Goal: Information Seeking & Learning: Learn about a topic

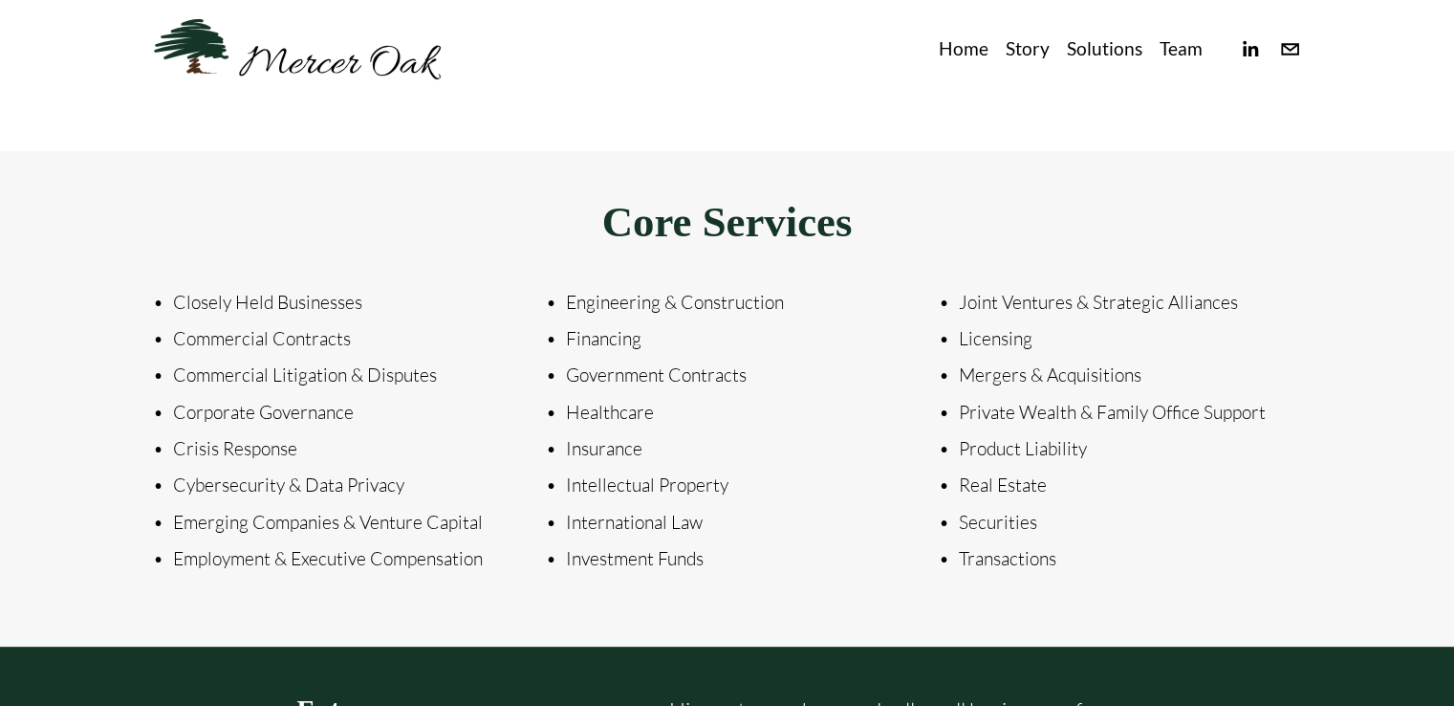
scroll to position [2048, 0]
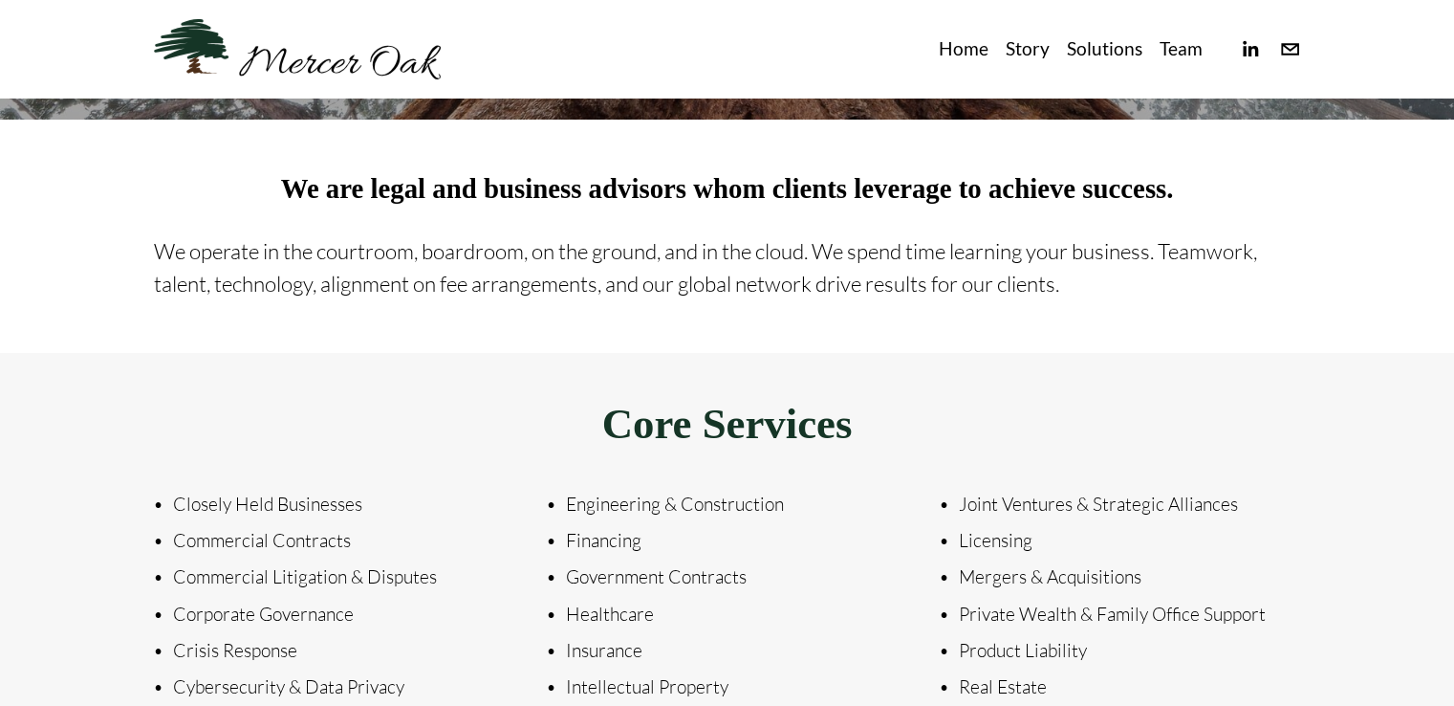
click at [973, 52] on link "Home" at bounding box center [963, 49] width 50 height 32
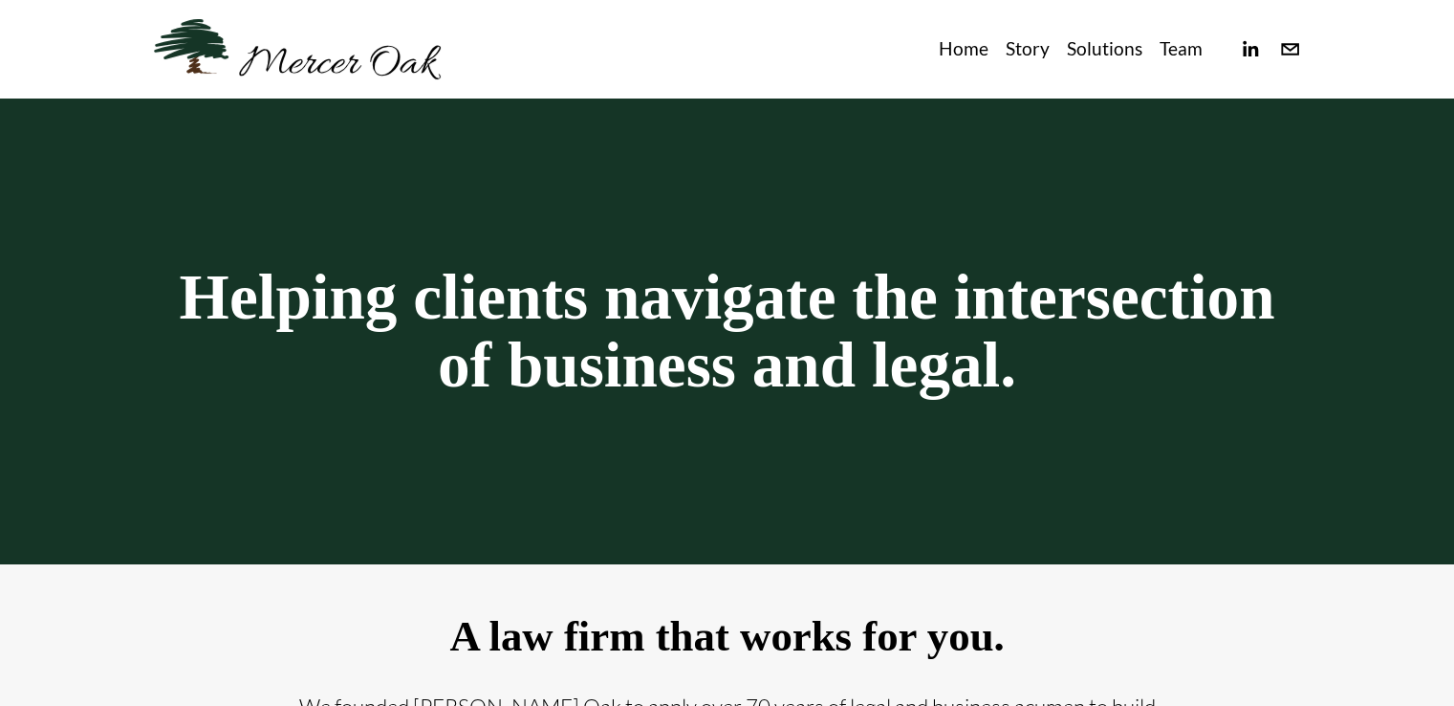
click at [1170, 49] on link "Team" at bounding box center [1181, 49] width 43 height 32
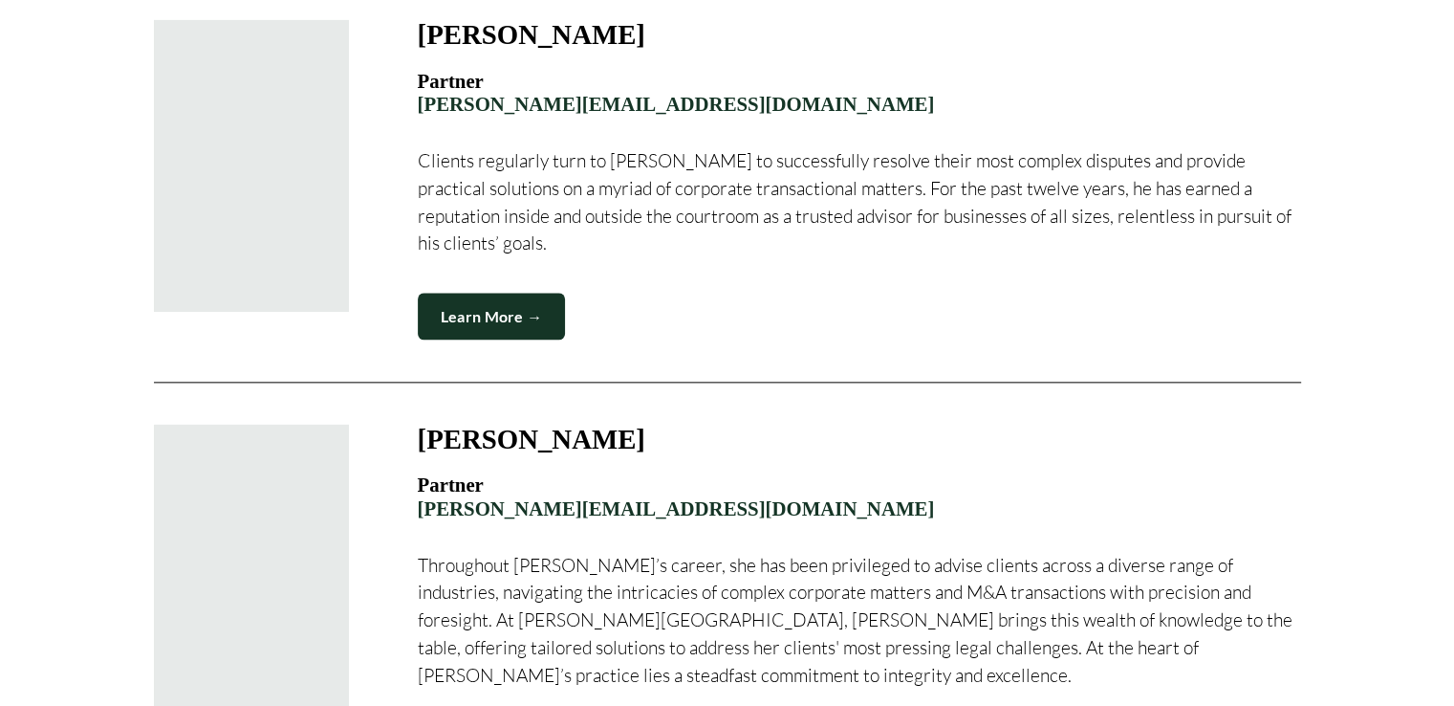
scroll to position [2486, 0]
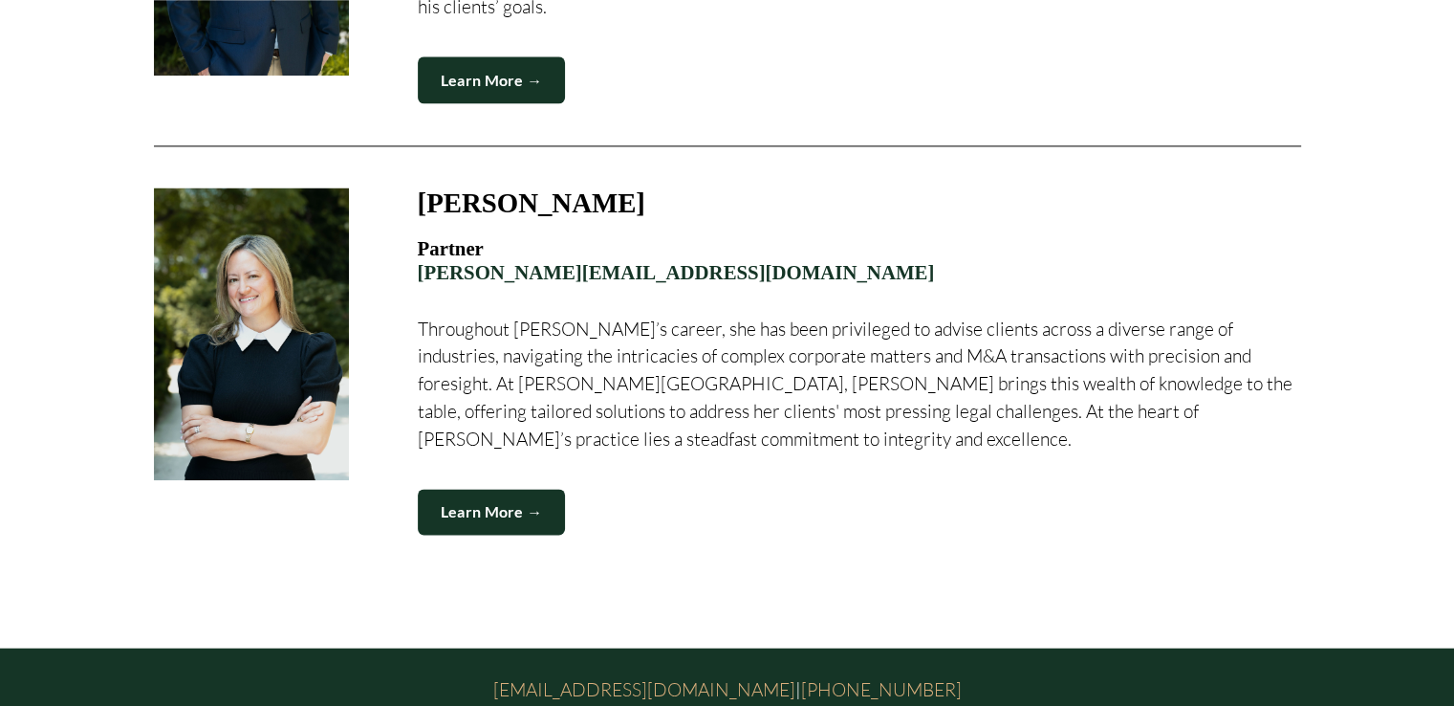
click at [448, 489] on link "Learn More →" at bounding box center [492, 512] width 148 height 47
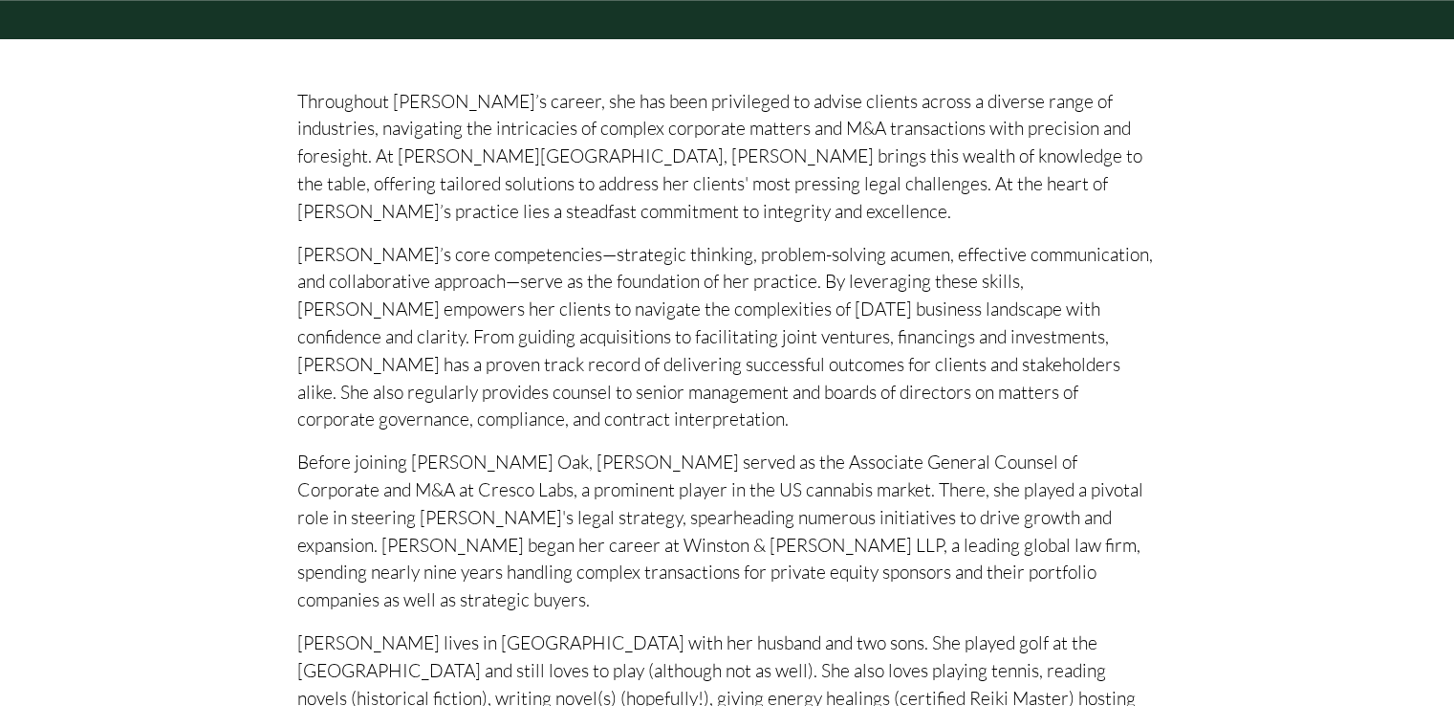
scroll to position [574, 0]
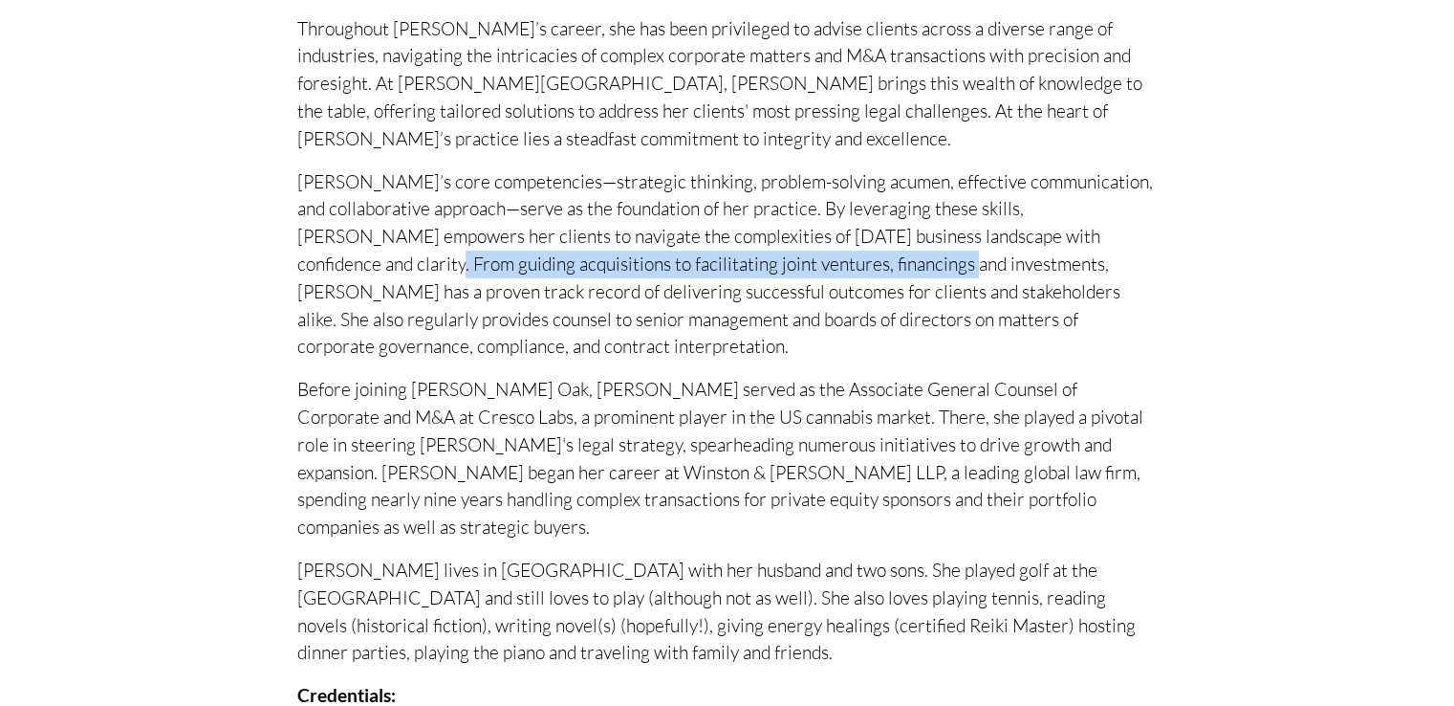
drag, startPoint x: 823, startPoint y: 269, endPoint x: 294, endPoint y: 268, distance: 529.7
click at [294, 268] on div "Throughout [PERSON_NAME]’s career, she has been privileged to advise clients ac…" at bounding box center [727, 633] width 893 height 1237
copy p "acquisitions to facilitating joint ventures, financings and investments"
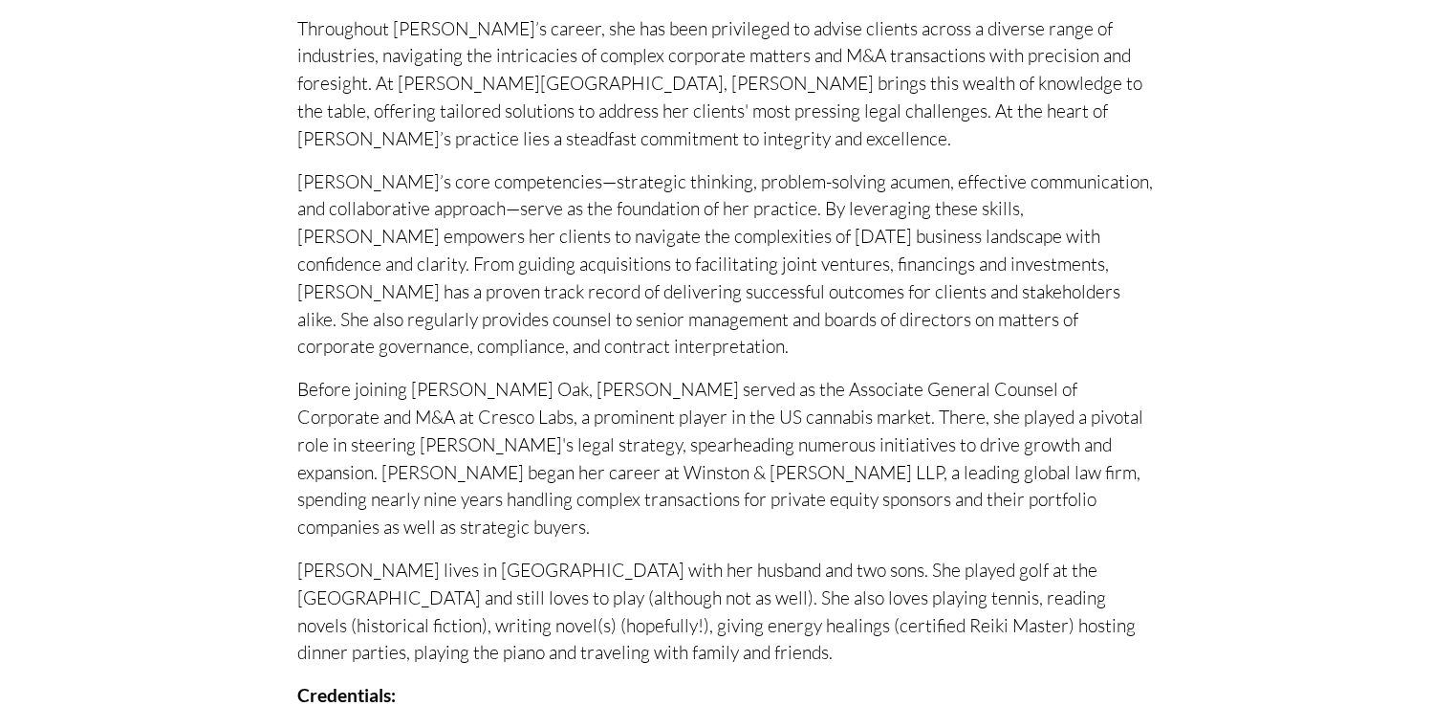
drag, startPoint x: 1075, startPoint y: 225, endPoint x: 1048, endPoint y: 243, distance: 32.4
click at [1067, 232] on p "[PERSON_NAME]’s core competencies—strategic thinking, problem-solving acumen, e…" at bounding box center [727, 264] width 860 height 193
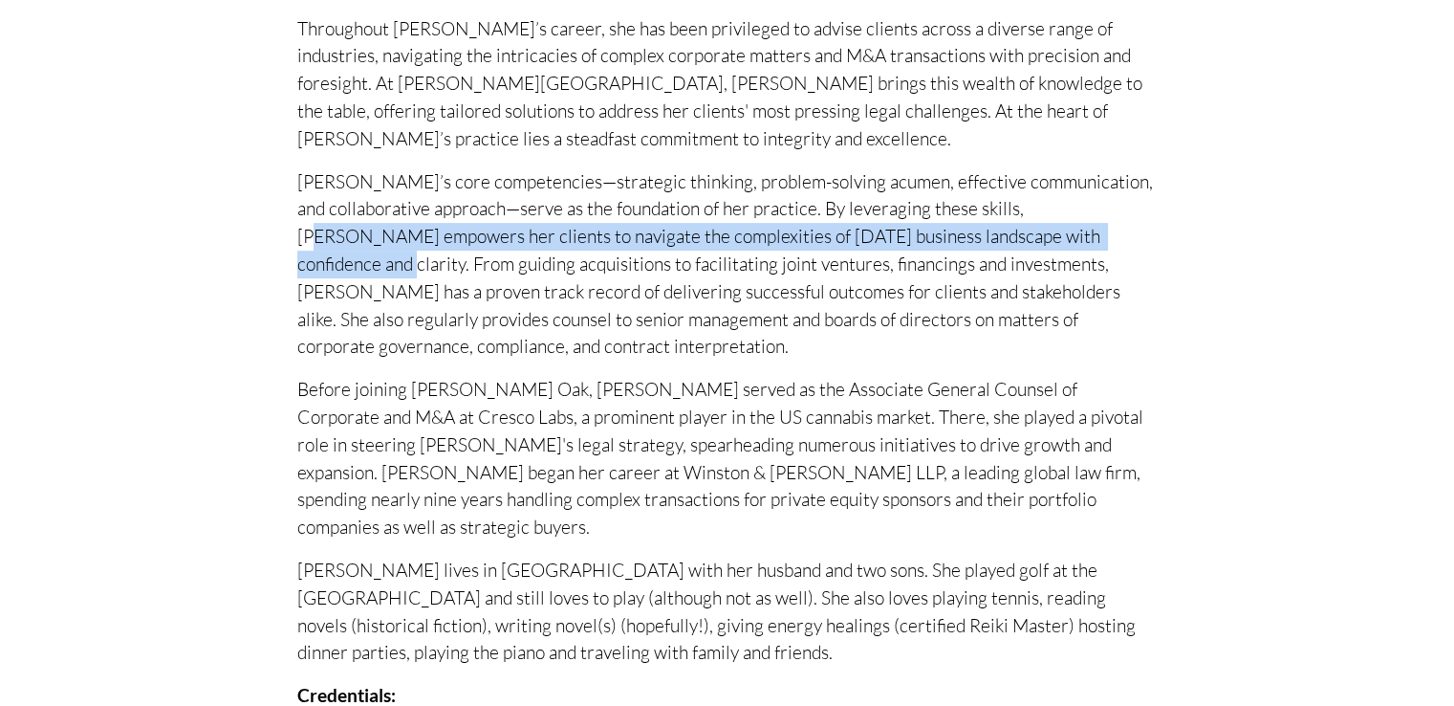
click at [1065, 242] on p "[PERSON_NAME]’s core competencies—strategic thinking, problem-solving acumen, e…" at bounding box center [727, 264] width 860 height 193
click at [1059, 245] on p "[PERSON_NAME]’s core competencies—strategic thinking, problem-solving acumen, e…" at bounding box center [727, 264] width 860 height 193
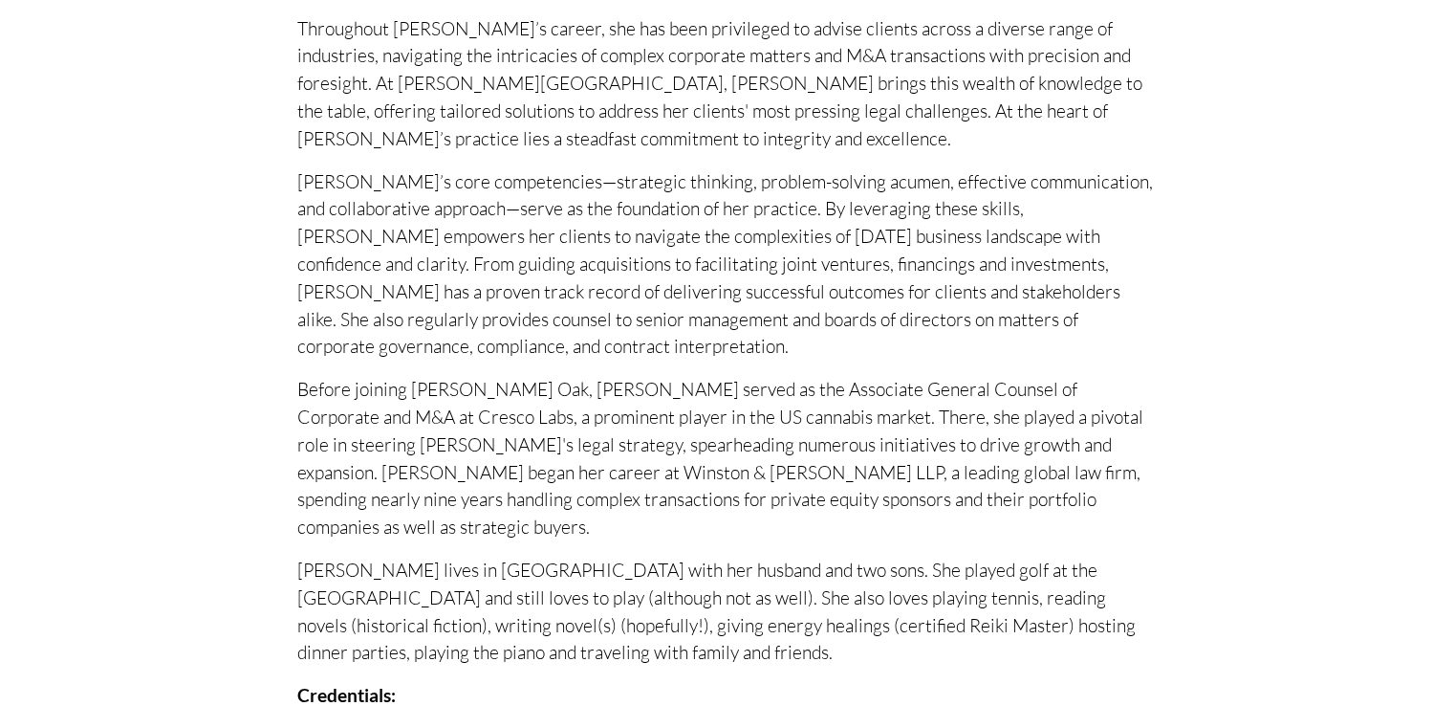
drag, startPoint x: 1109, startPoint y: 265, endPoint x: 1064, endPoint y: 245, distance: 49.2
click at [1105, 265] on p "[PERSON_NAME]’s core competencies—strategic thinking, problem-solving acumen, e…" at bounding box center [727, 264] width 860 height 193
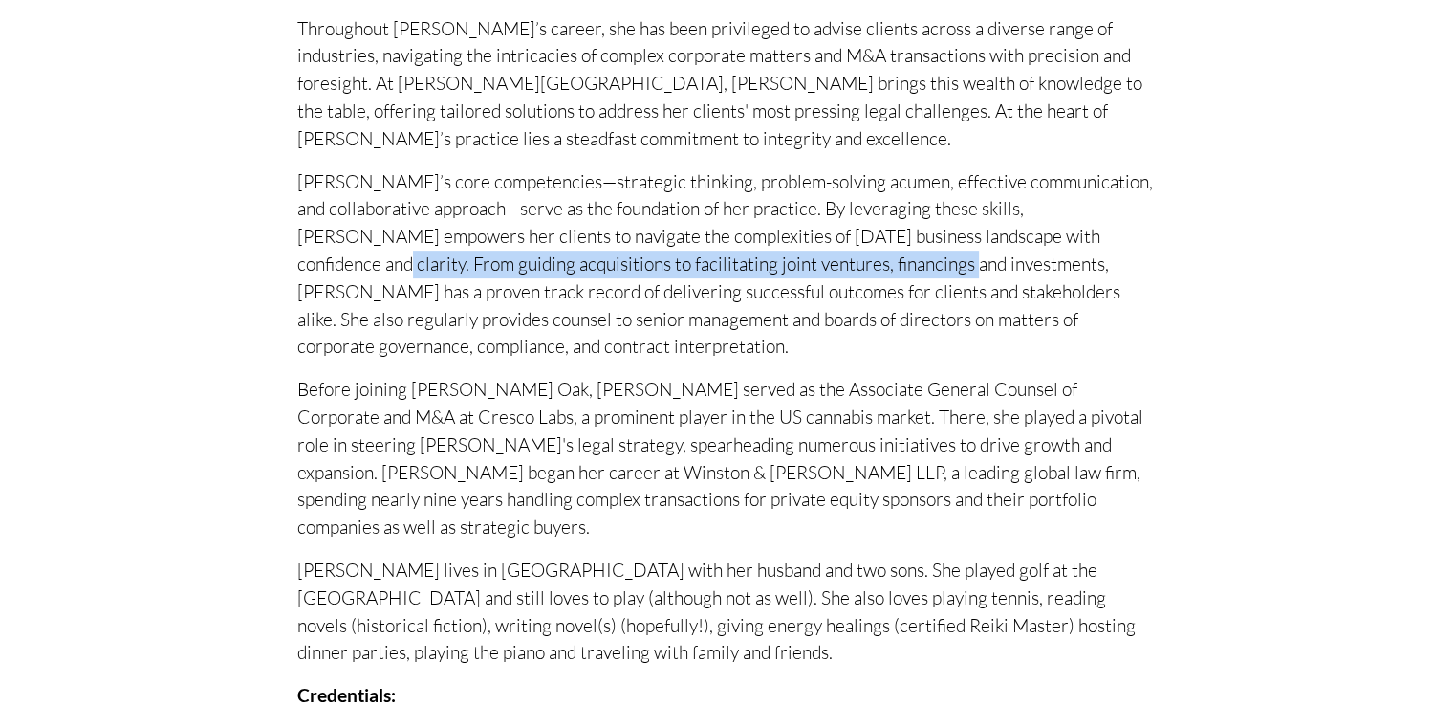
drag, startPoint x: 1062, startPoint y: 244, endPoint x: 819, endPoint y: 269, distance: 244.1
click at [819, 269] on p "[PERSON_NAME]’s core competencies—strategic thinking, problem-solving acumen, e…" at bounding box center [727, 264] width 860 height 193
copy p "guiding acquisitions to facilitating joint ventures, financings and investments"
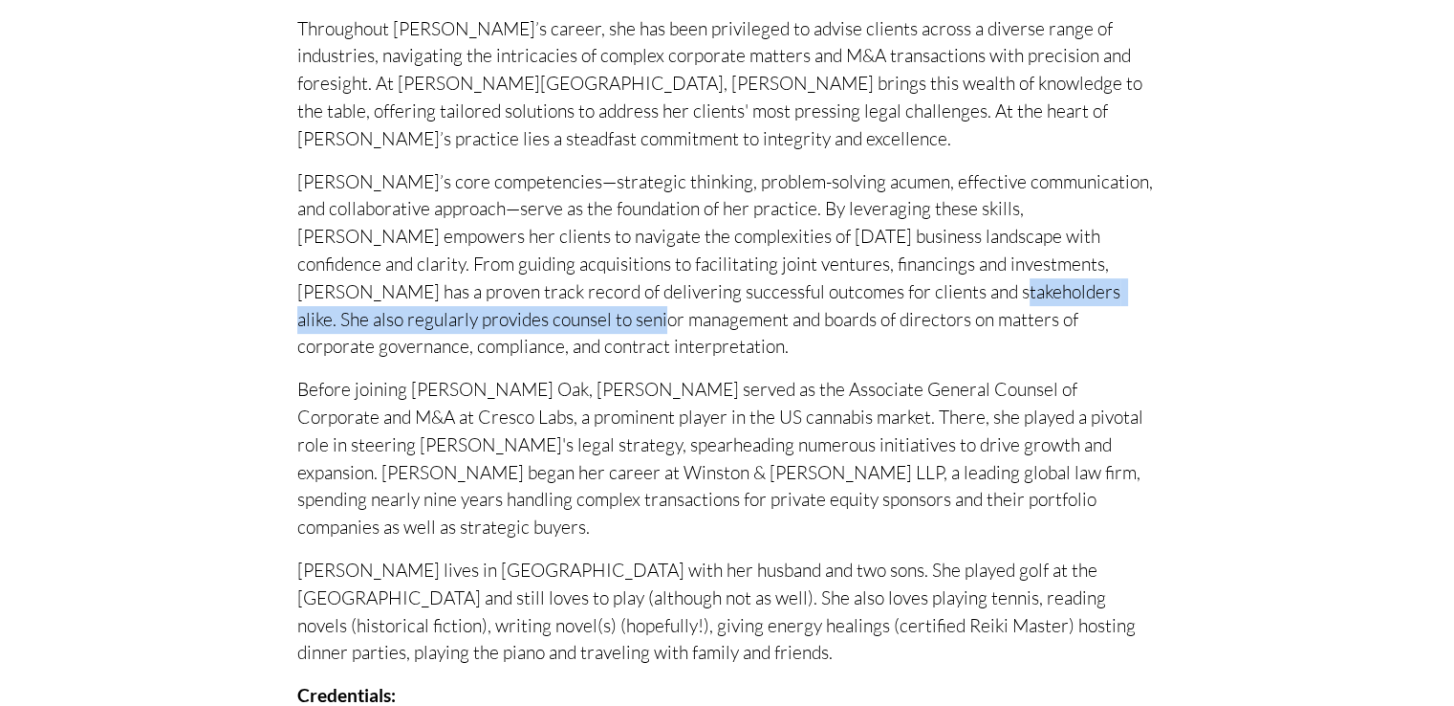
drag, startPoint x: 833, startPoint y: 291, endPoint x: 482, endPoint y: 336, distance: 353.8
click at [482, 336] on p "[PERSON_NAME]’s core competencies—strategic thinking, problem-solving acumen, e…" at bounding box center [727, 264] width 860 height 193
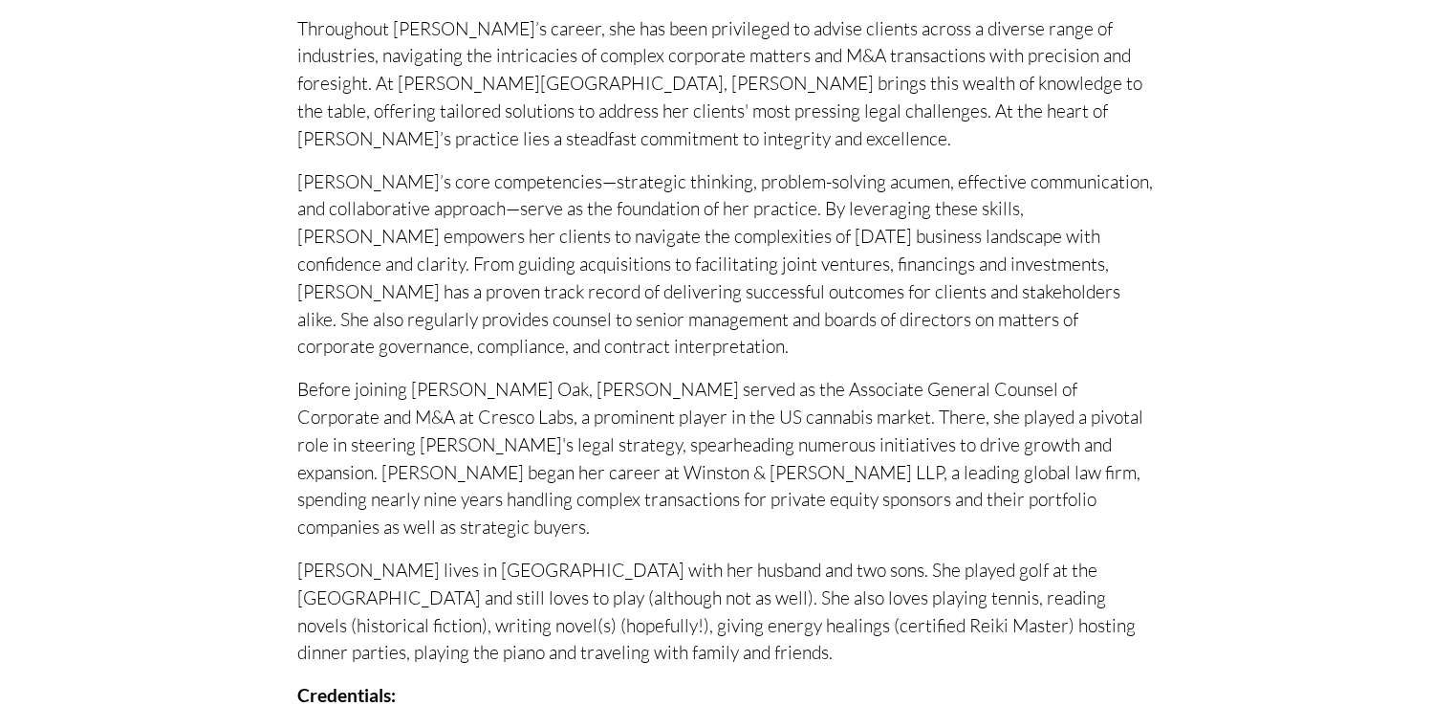
drag, startPoint x: 550, startPoint y: 355, endPoint x: 647, endPoint y: 326, distance: 101.7
click at [556, 353] on p "[PERSON_NAME]’s core competencies—strategic thinking, problem-solving acumen, e…" at bounding box center [727, 264] width 860 height 193
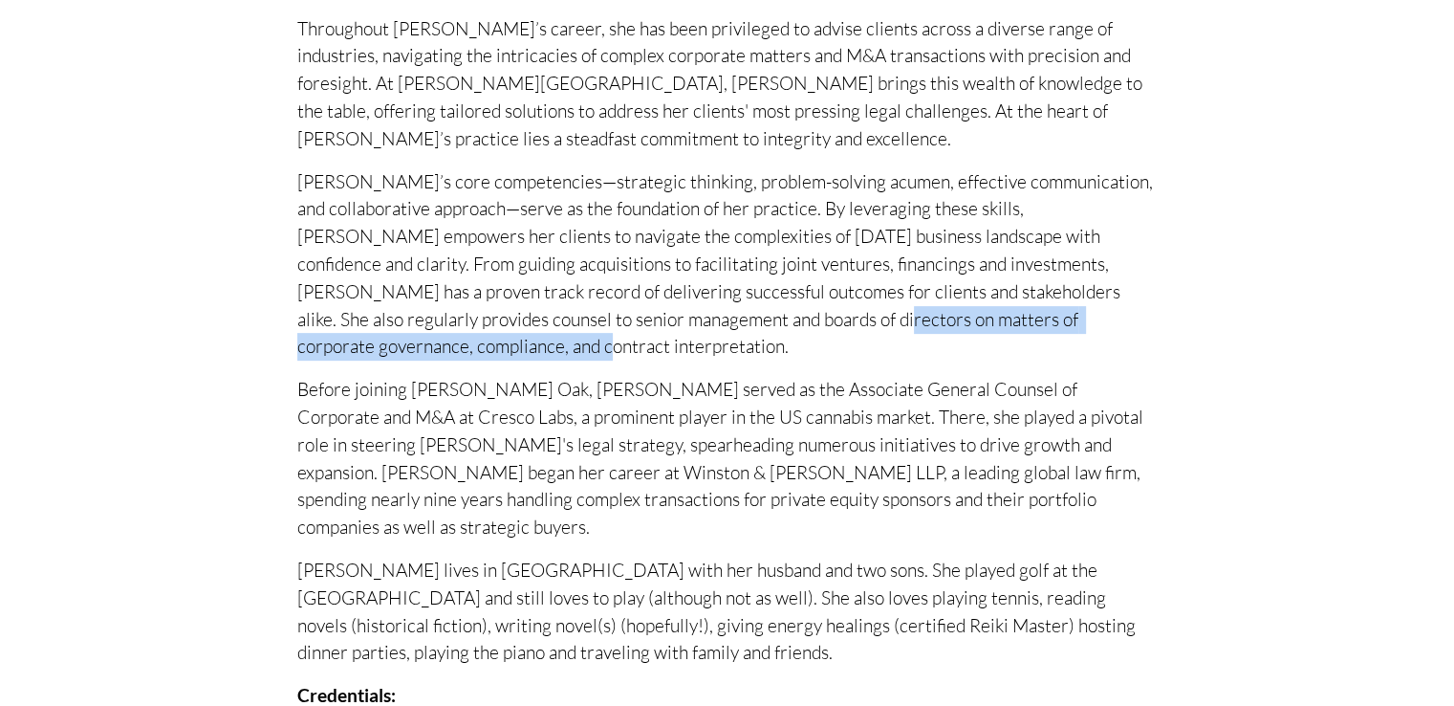
drag, startPoint x: 704, startPoint y: 316, endPoint x: 415, endPoint y: 353, distance: 291.0
click at [415, 353] on p "[PERSON_NAME]’s core competencies—strategic thinking, problem-solving acumen, e…" at bounding box center [727, 264] width 860 height 193
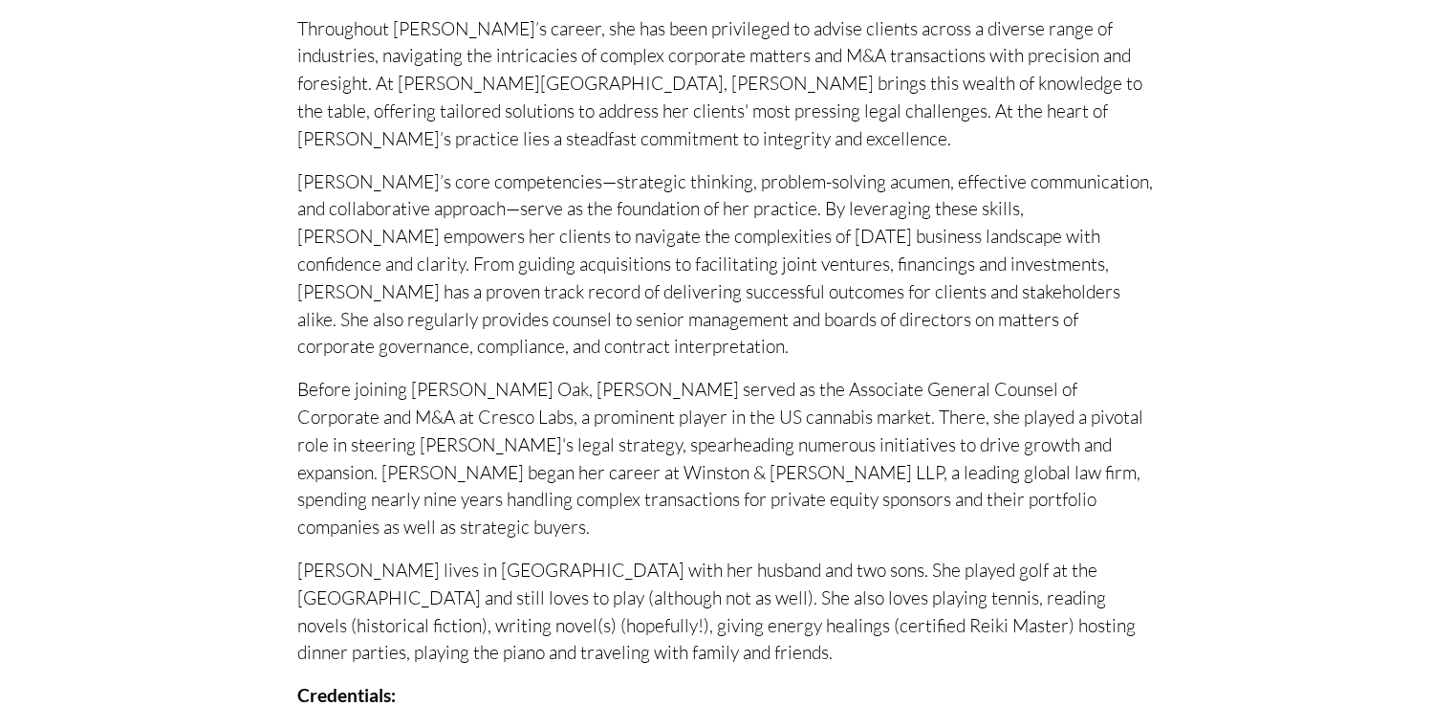
click at [1063, 376] on div "Throughout [PERSON_NAME]’s career, she has been privileged to advise clients ac…" at bounding box center [727, 620] width 860 height 1211
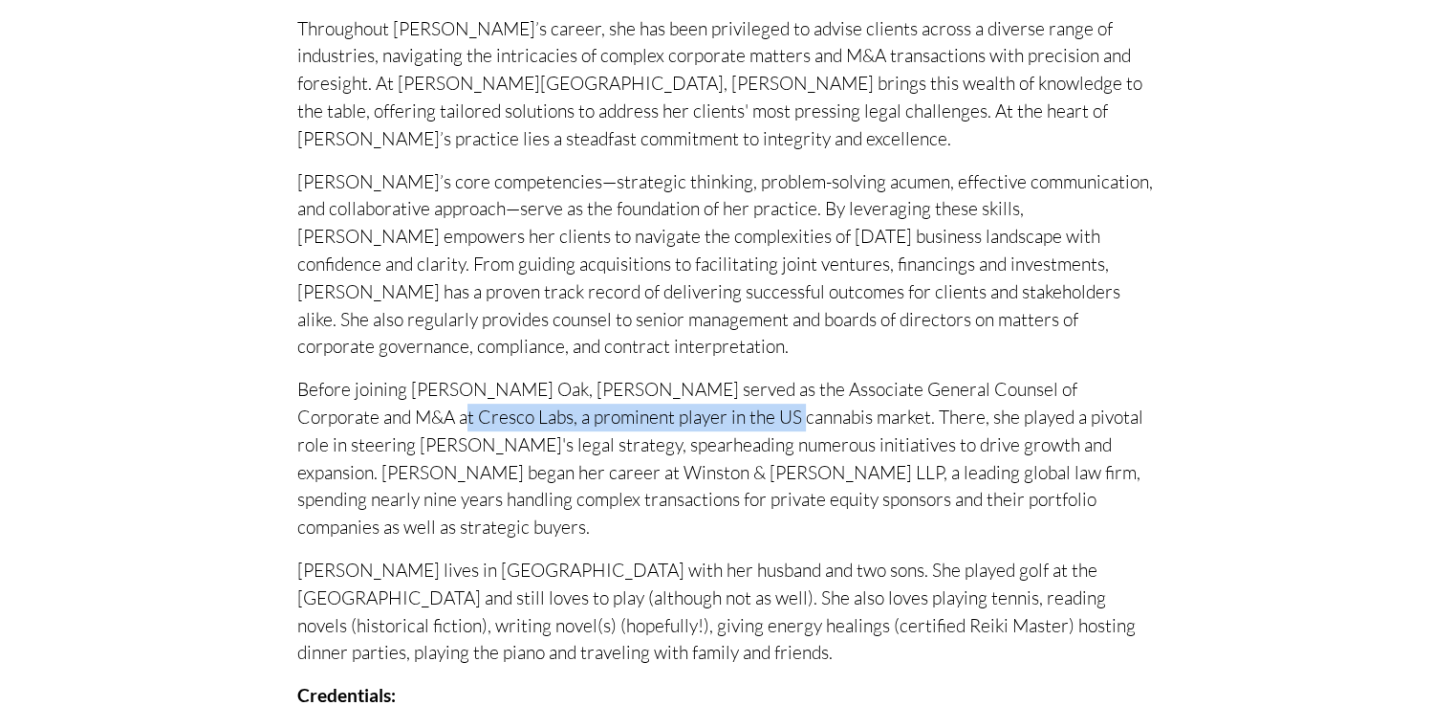
drag, startPoint x: 339, startPoint y: 422, endPoint x: 688, endPoint y: 417, distance: 349.0
click at [688, 417] on p "Before joining [PERSON_NAME] Oak, [PERSON_NAME] served as the Associate General…" at bounding box center [727, 458] width 860 height 165
copy p "a prominent player in the US cannabis market"
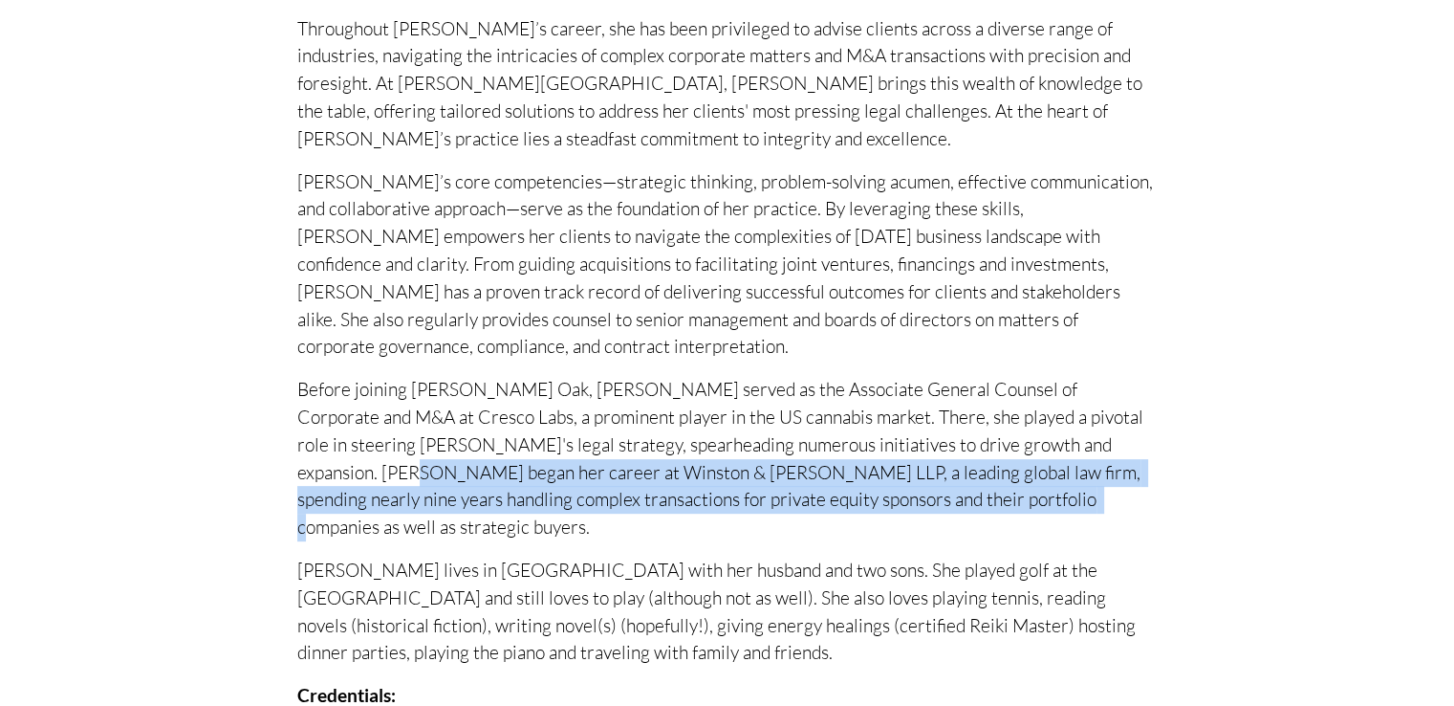
drag, startPoint x: 1078, startPoint y: 448, endPoint x: 889, endPoint y: 497, distance: 195.5
click at [889, 497] on p "Before joining [PERSON_NAME] Oak, [PERSON_NAME] served as the Associate General…" at bounding box center [727, 458] width 860 height 165
copy p "Winston & [PERSON_NAME] LLP, a leading global law firm, spending nearly nine ye…"
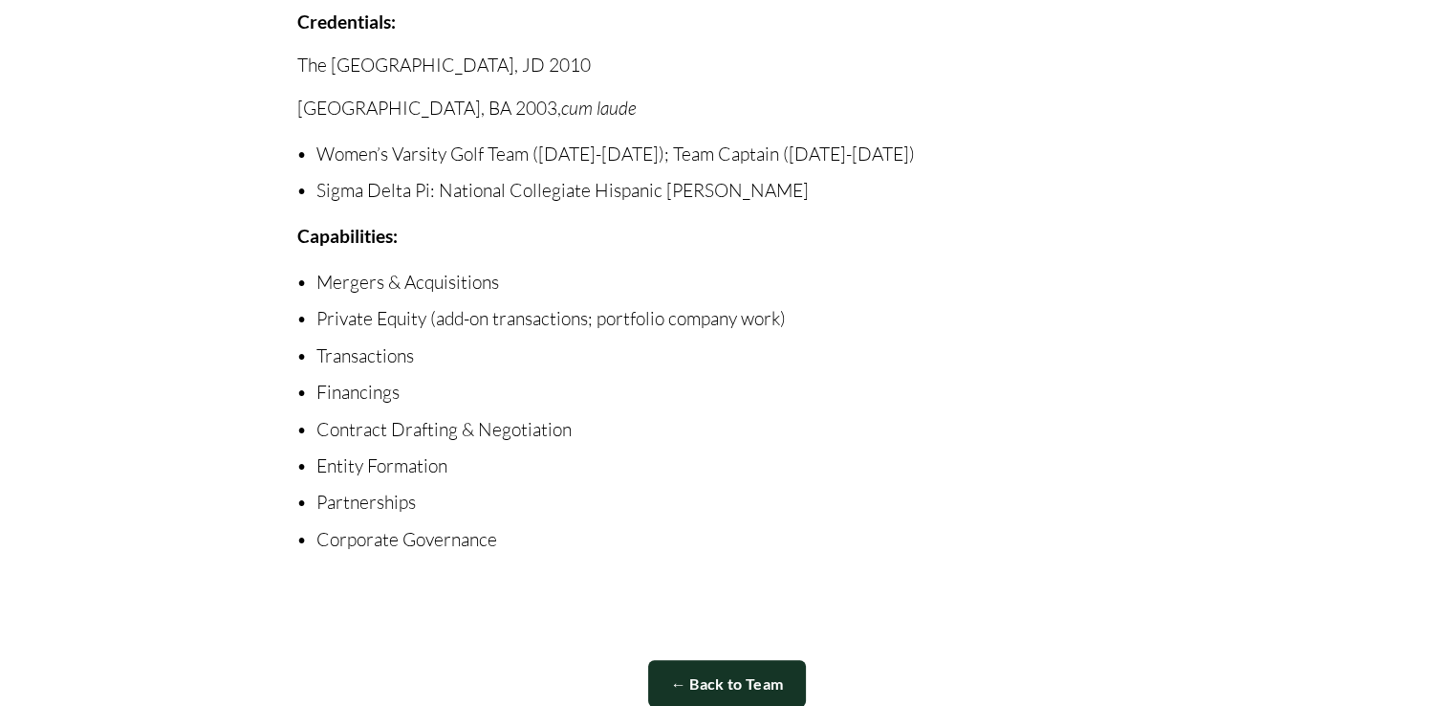
scroll to position [1243, 0]
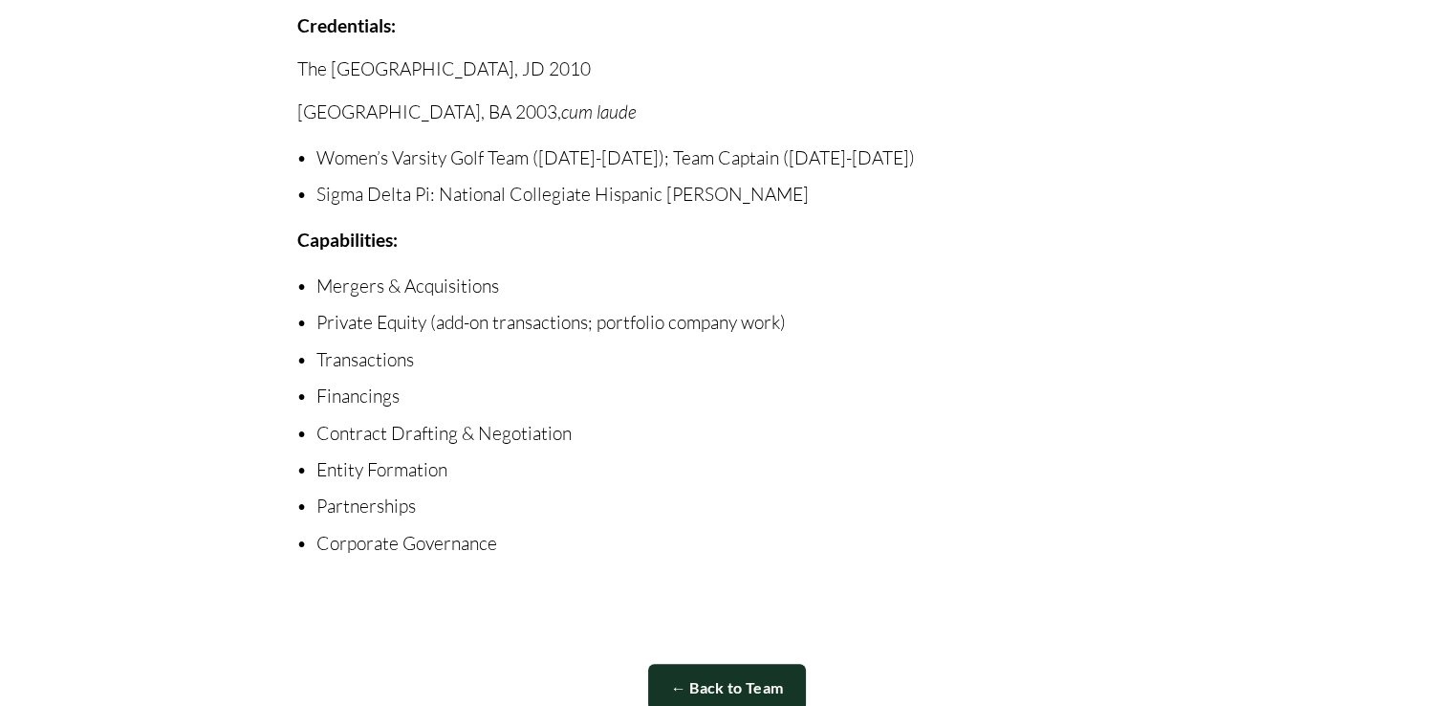
drag, startPoint x: 570, startPoint y: 352, endPoint x: 581, endPoint y: 346, distance: 12.8
click at [573, 351] on ul "Mergers & Acquisitions Private Equity (add-on transactions; portfolio company w…" at bounding box center [727, 414] width 860 height 285
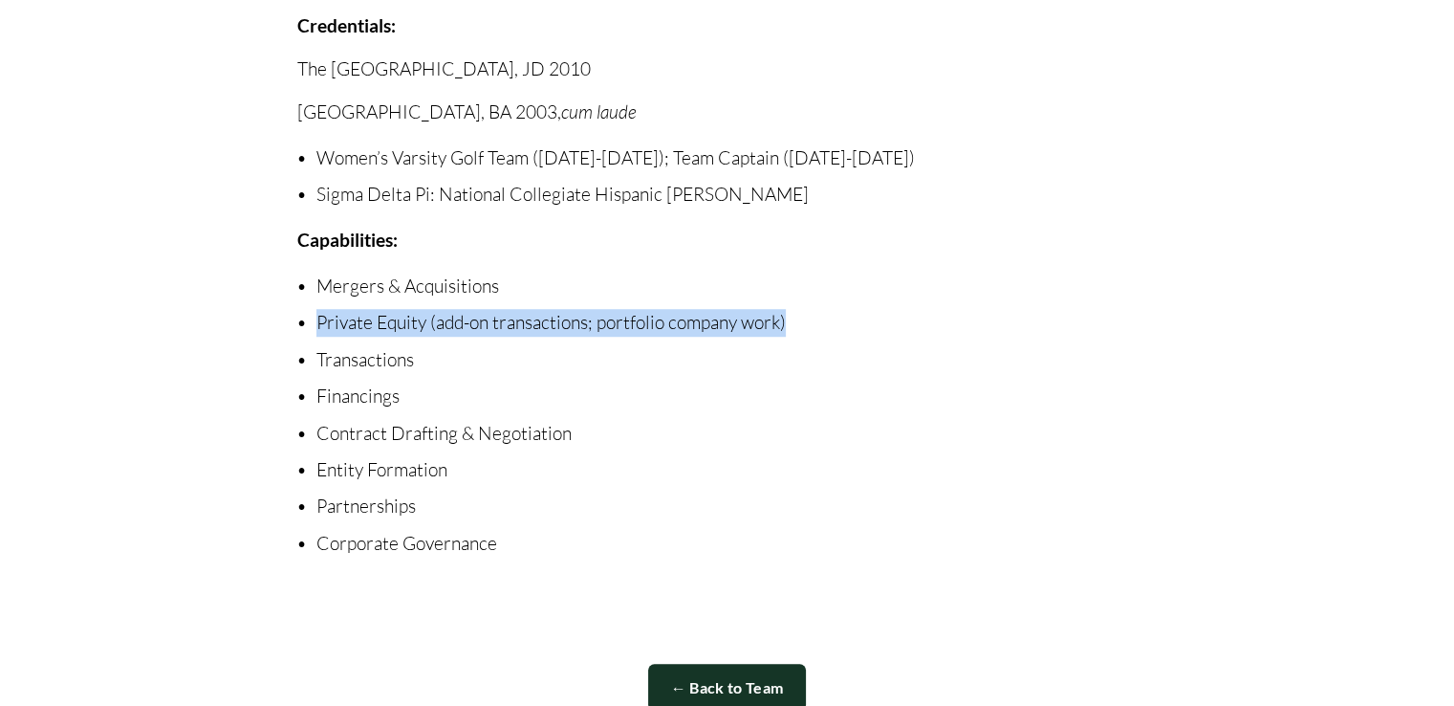
drag, startPoint x: 806, startPoint y: 302, endPoint x: 508, endPoint y: 276, distance: 299.4
click at [316, 309] on p "Private Equity (add-on transactions; portfolio company work)" at bounding box center [736, 323] width 841 height 28
